Goal: Transaction & Acquisition: Obtain resource

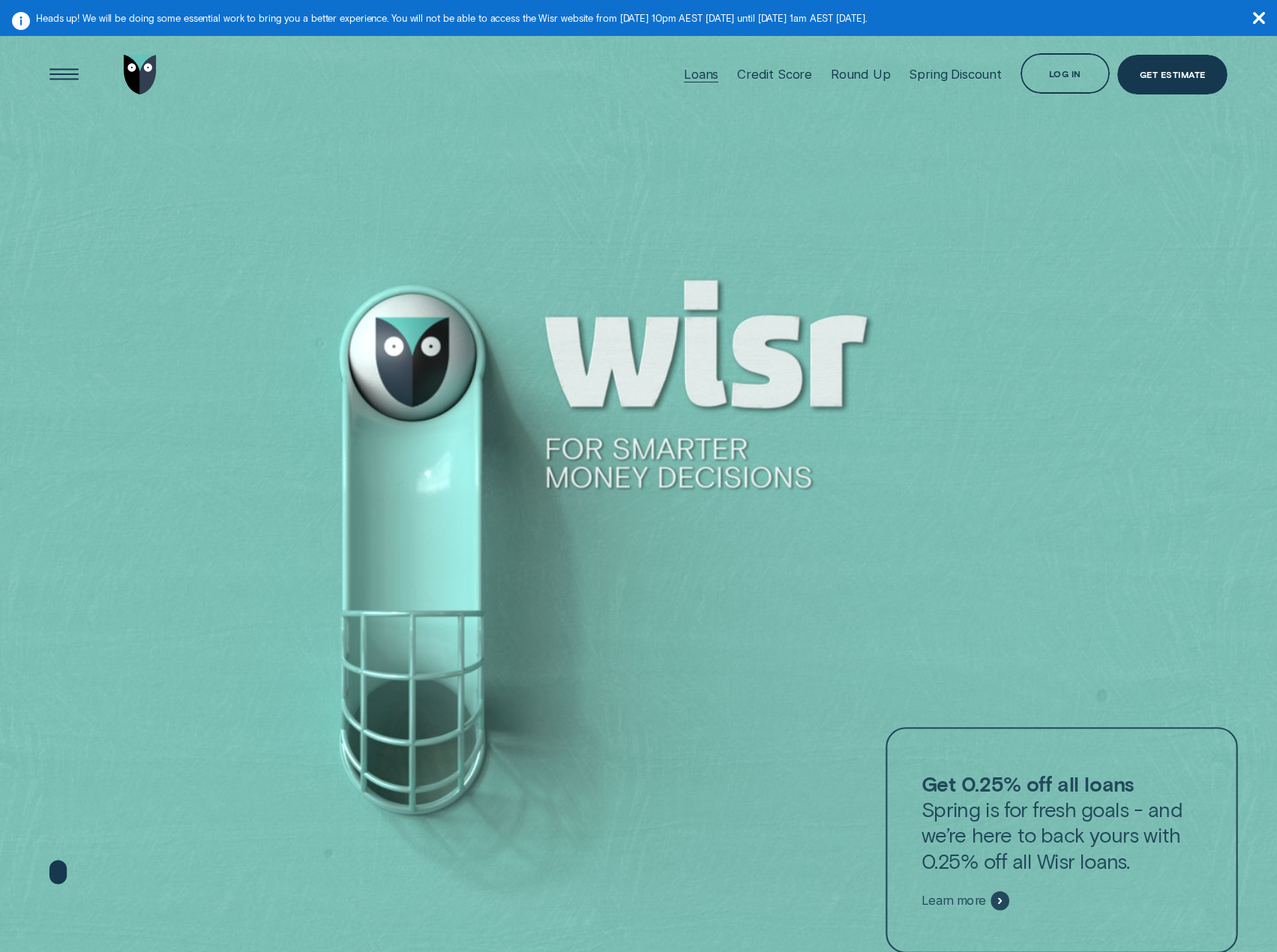
click at [696, 66] on div "Loans" at bounding box center [700, 75] width 35 height 89
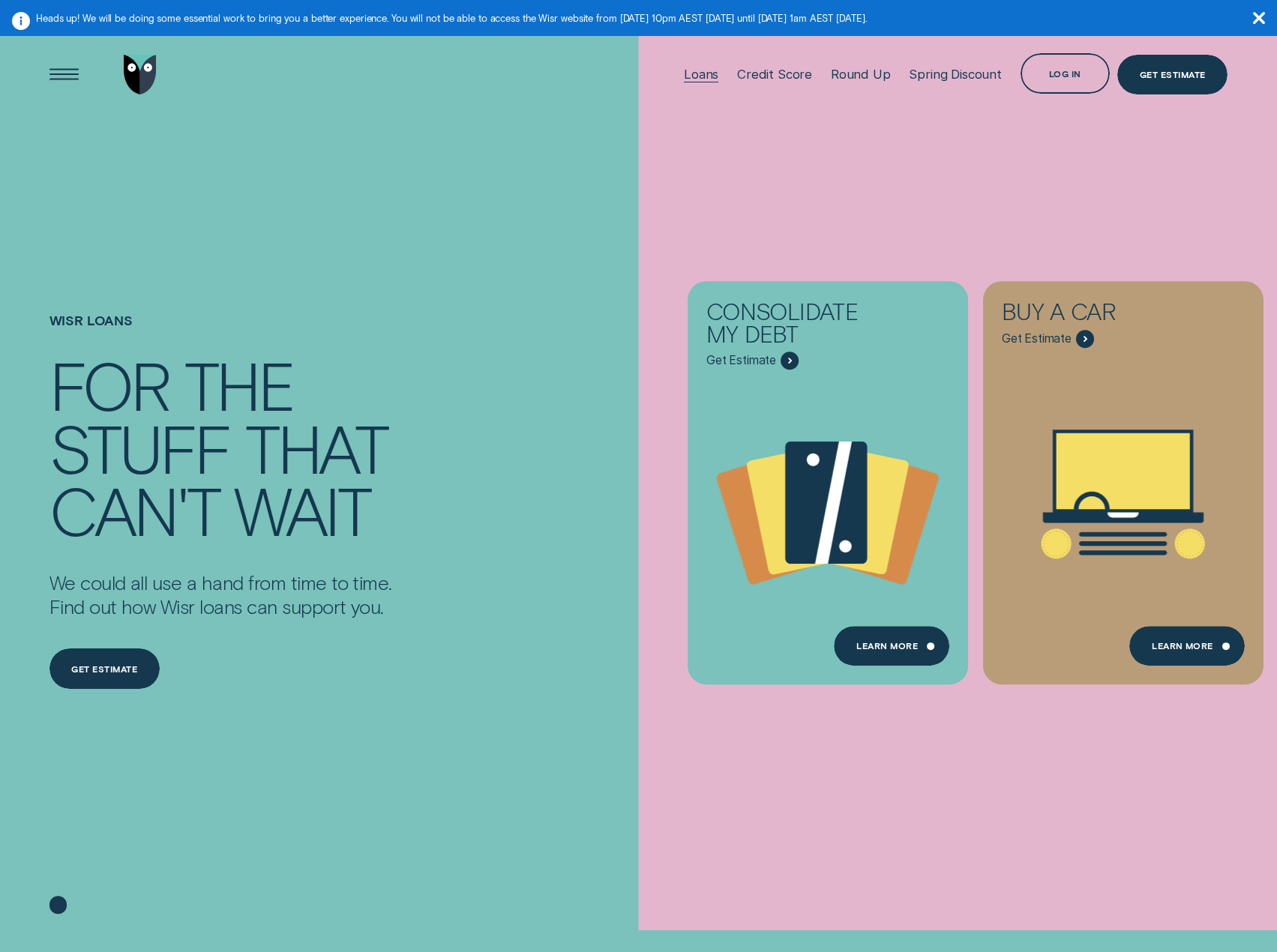
click at [701, 75] on div "Loans" at bounding box center [700, 74] width 35 height 15
click at [962, 71] on div "Spring Discount" at bounding box center [955, 74] width 93 height 15
